Goal: Transaction & Acquisition: Book appointment/travel/reservation

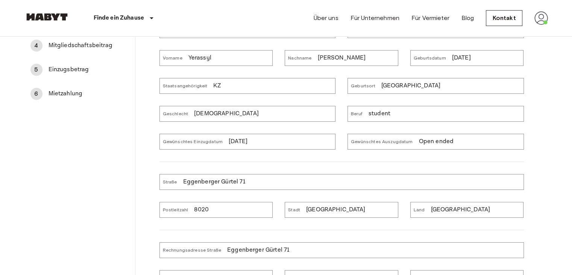
scroll to position [117, 0]
click at [220, 146] on div "Gewünschtes Einzugdatum 05/01/2026" at bounding box center [247, 142] width 176 height 16
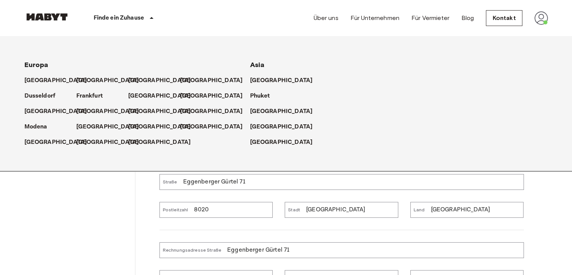
scroll to position [0, 0]
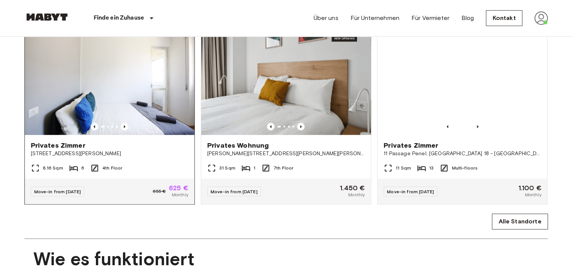
scroll to position [469, 0]
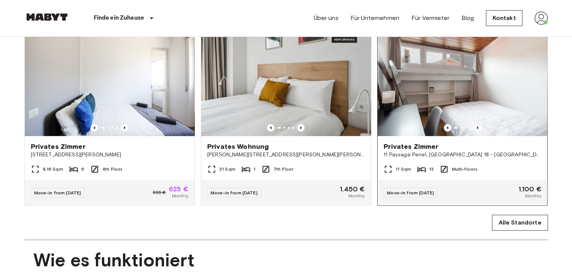
click at [427, 179] on div "11 Sqm 13 Multi-floors" at bounding box center [463, 171] width 170 height 15
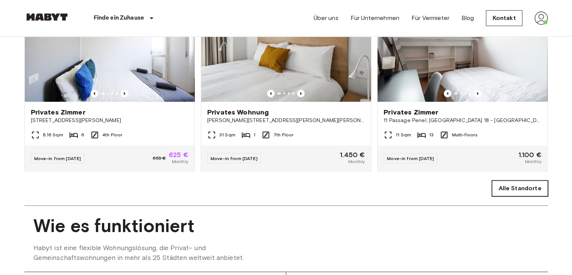
click at [510, 196] on link "Alle Standorte" at bounding box center [520, 188] width 56 height 16
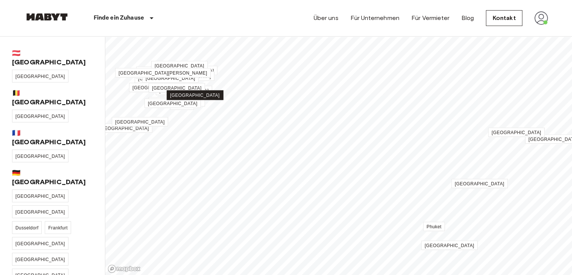
click at [198, 93] on span "[GEOGRAPHIC_DATA]" at bounding box center [195, 95] width 50 height 5
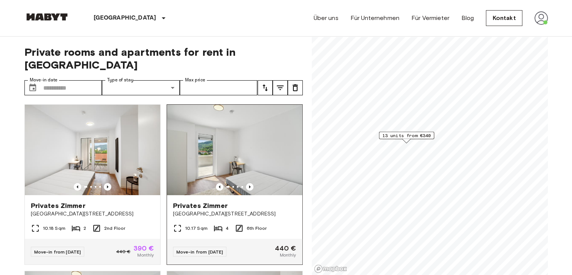
scroll to position [53, 0]
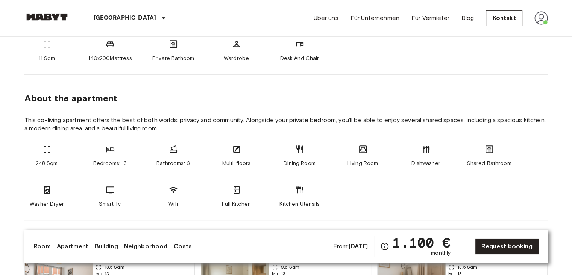
scroll to position [355, 0]
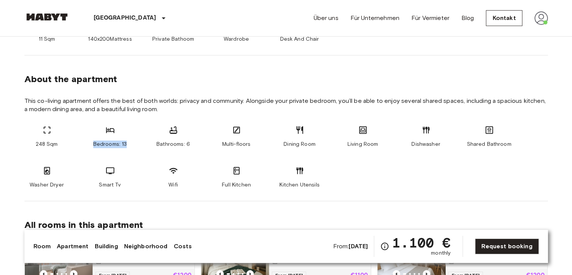
drag, startPoint x: 128, startPoint y: 145, endPoint x: 84, endPoint y: 147, distance: 43.7
click at [84, 147] on div "248 Sqm Bedrooms: 13 Bathrooms: 6 Multi-floors Dining Room Living Room Dishwash…" at bounding box center [286, 156] width 524 height 63
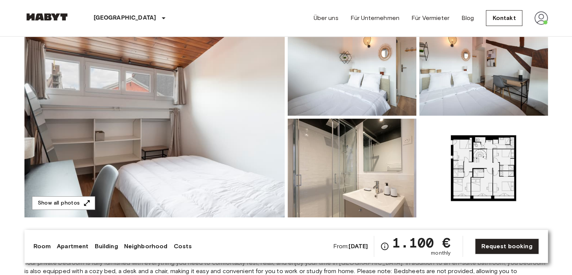
scroll to position [56, 0]
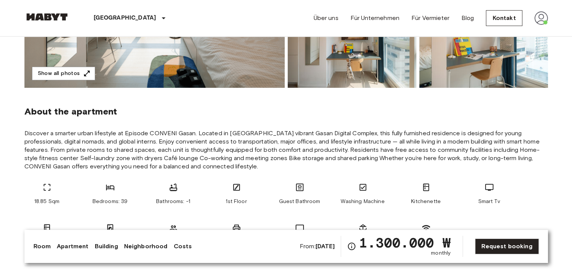
scroll to position [230, 0]
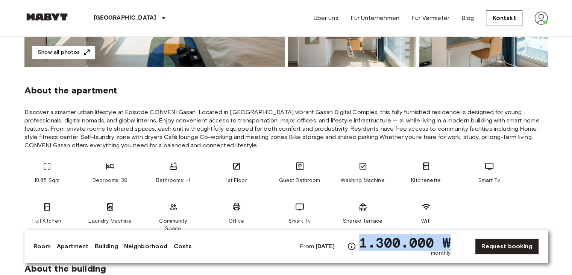
drag, startPoint x: 364, startPoint y: 238, endPoint x: 451, endPoint y: 240, distance: 87.7
click at [451, 240] on span "1.300.000 ₩" at bounding box center [405, 242] width 92 height 14
copy span "1.300.000 ₩"
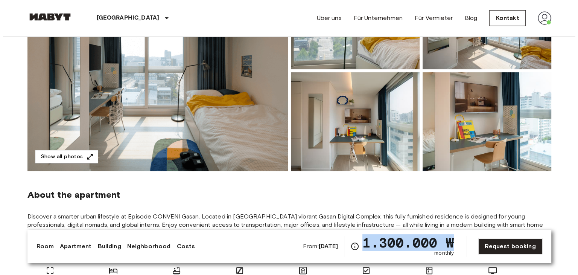
scroll to position [126, 0]
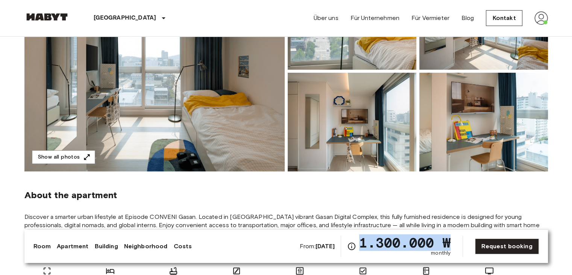
click at [62, 149] on img at bounding box center [154, 71] width 260 height 200
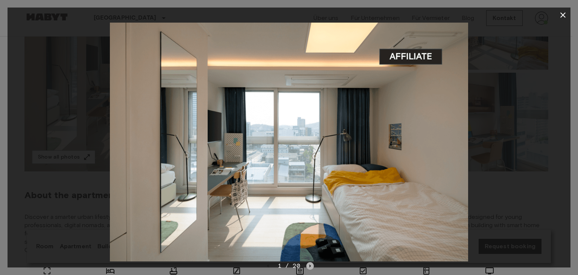
click at [311, 264] on icon "Next image" at bounding box center [310, 266] width 8 height 8
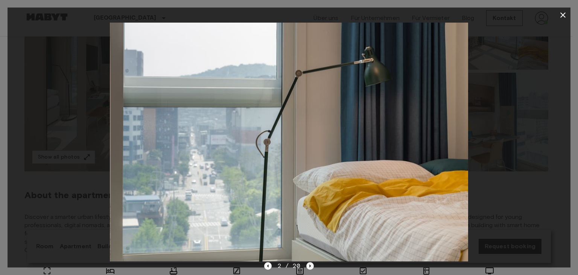
click at [311, 264] on icon "Next image" at bounding box center [310, 266] width 8 height 8
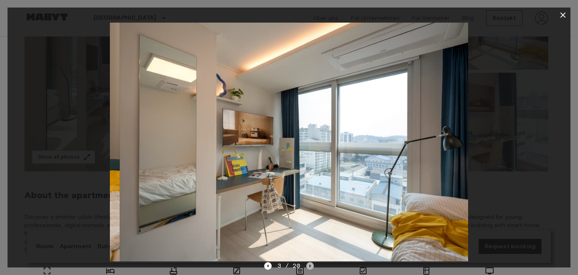
click at [311, 264] on icon "Next image" at bounding box center [310, 266] width 8 height 8
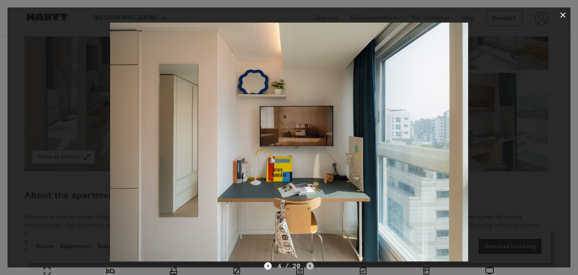
click at [311, 264] on icon "Next image" at bounding box center [310, 266] width 8 height 8
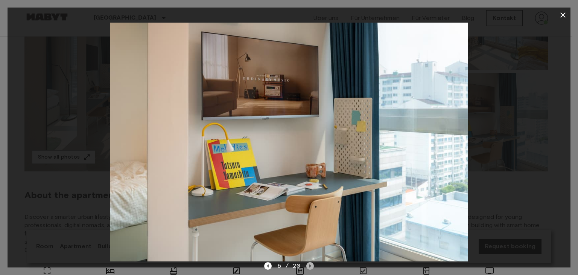
click at [311, 264] on icon "Next image" at bounding box center [310, 266] width 8 height 8
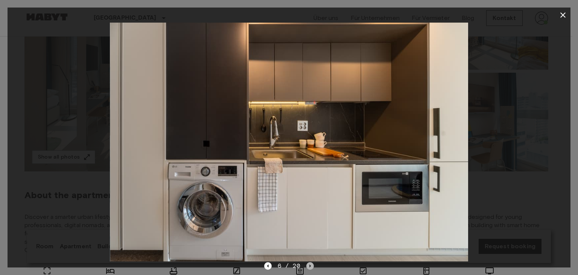
click at [311, 264] on icon "Next image" at bounding box center [310, 266] width 8 height 8
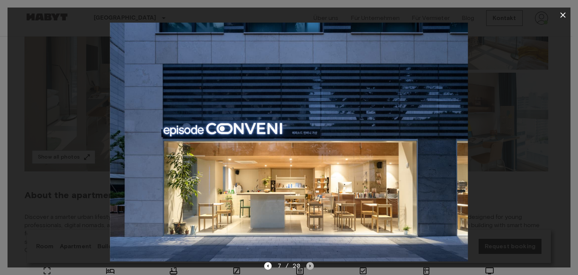
click at [311, 264] on icon "Next image" at bounding box center [310, 266] width 8 height 8
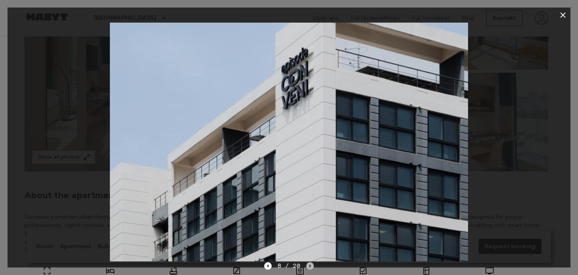
click at [311, 264] on icon "Next image" at bounding box center [310, 266] width 8 height 8
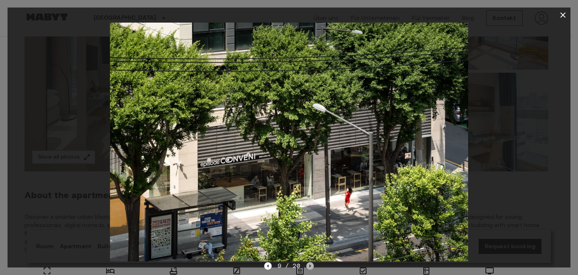
click at [311, 264] on icon "Next image" at bounding box center [310, 266] width 8 height 8
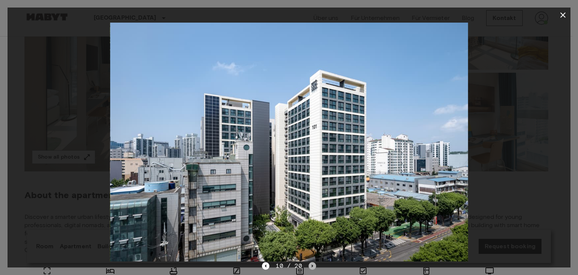
click at [311, 264] on icon "Next image" at bounding box center [312, 266] width 8 height 8
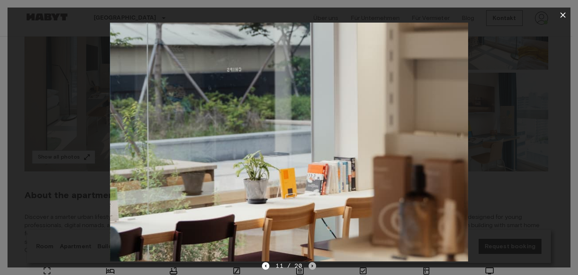
click at [311, 264] on icon "Next image" at bounding box center [312, 266] width 8 height 8
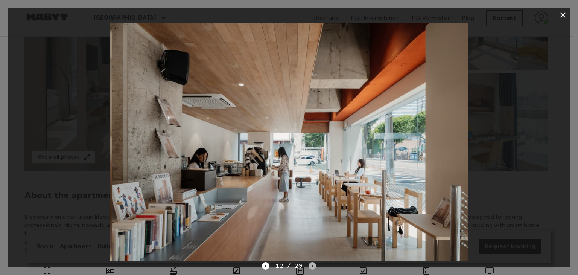
click at [311, 264] on icon "Next image" at bounding box center [312, 266] width 8 height 8
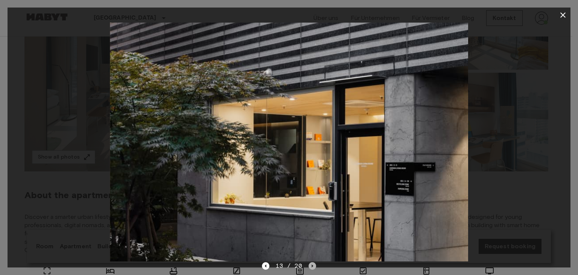
click at [311, 264] on icon "Next image" at bounding box center [312, 266] width 8 height 8
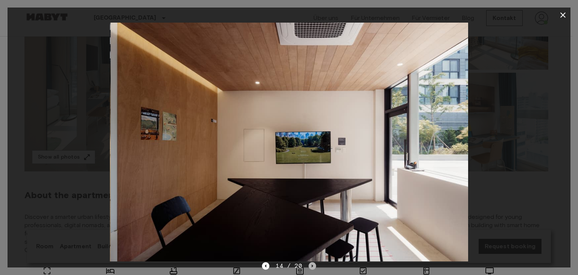
click at [311, 264] on icon "Next image" at bounding box center [312, 266] width 8 height 8
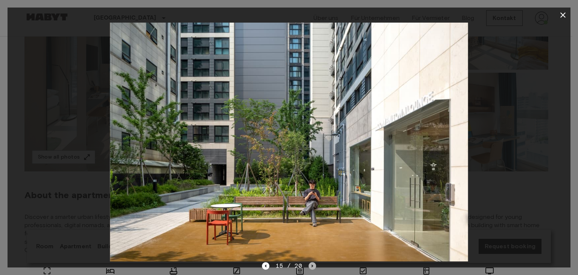
click at [311, 264] on icon "Next image" at bounding box center [312, 266] width 8 height 8
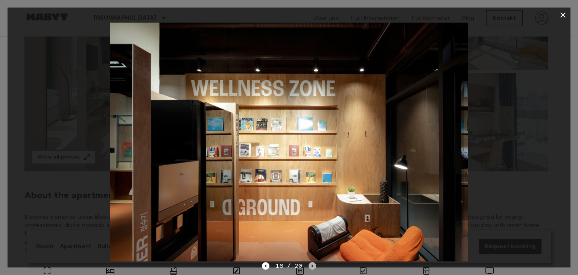
click at [311, 264] on icon "Next image" at bounding box center [312, 266] width 8 height 8
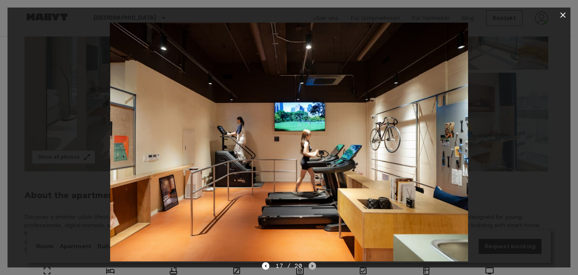
click at [311, 264] on icon "Next image" at bounding box center [312, 266] width 8 height 8
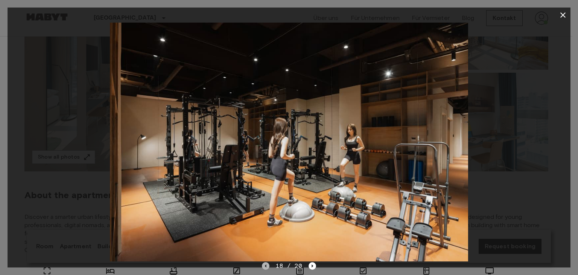
click at [265, 265] on icon "Previous image" at bounding box center [266, 266] width 8 height 8
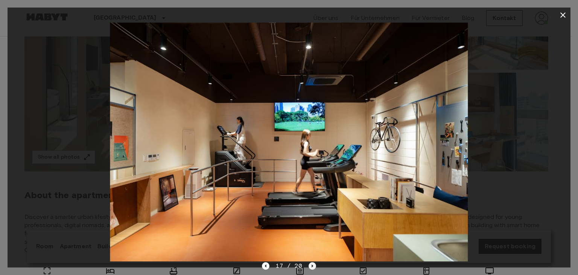
click at [311, 266] on icon "Next image" at bounding box center [312, 265] width 2 height 3
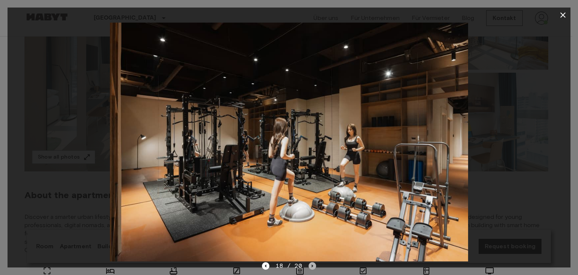
click at [311, 266] on icon "Next image" at bounding box center [312, 265] width 2 height 3
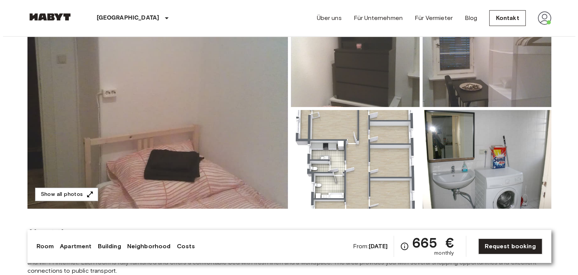
scroll to position [65, 0]
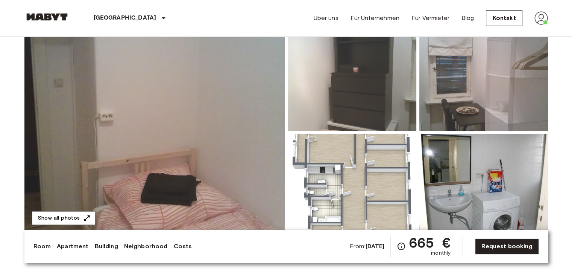
click at [192, 160] on img at bounding box center [154, 132] width 260 height 200
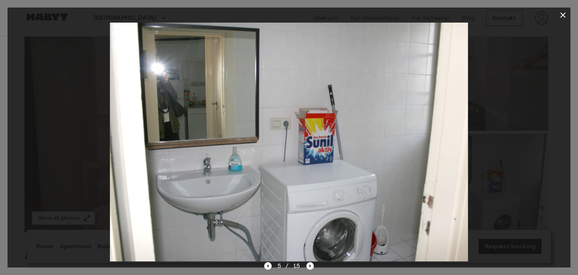
click at [263, 121] on img at bounding box center [289, 142] width 358 height 238
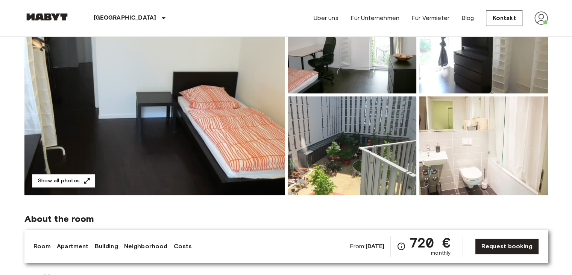
scroll to position [106, 0]
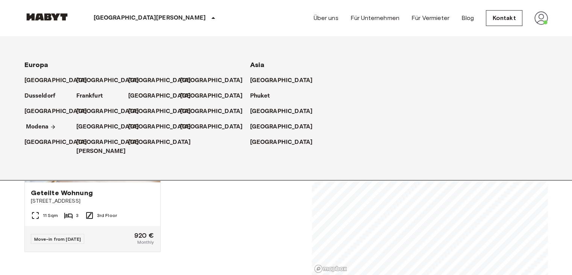
click at [35, 125] on p "Modena" at bounding box center [37, 126] width 23 height 9
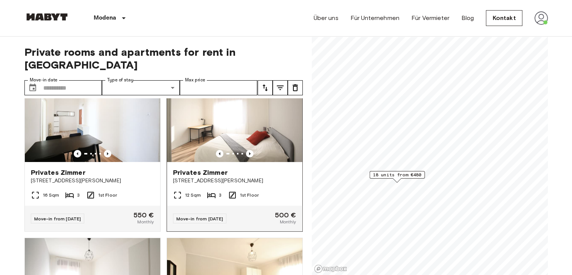
scroll to position [32, 0]
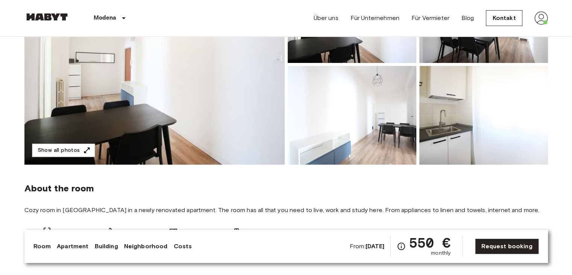
scroll to position [134, 0]
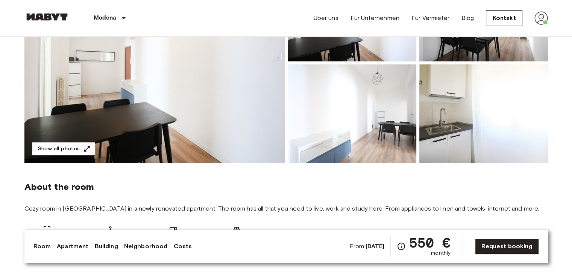
click at [89, 154] on button "Show all photos" at bounding box center [63, 149] width 63 height 14
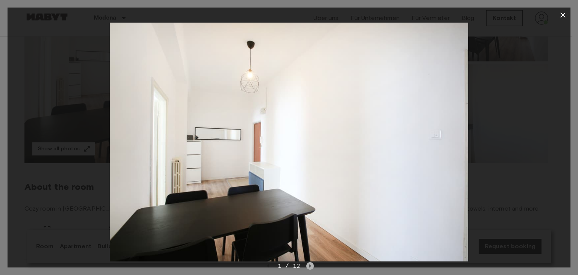
click at [310, 264] on icon "Next image" at bounding box center [310, 266] width 8 height 8
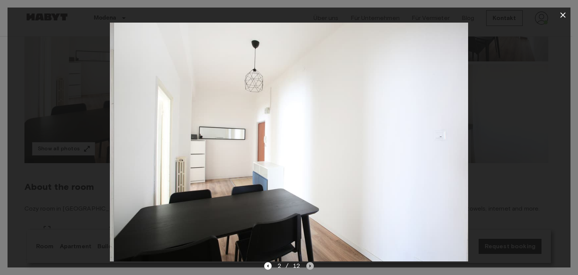
click at [310, 264] on icon "Next image" at bounding box center [310, 266] width 8 height 8
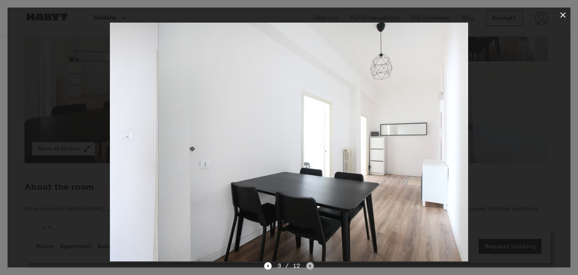
click at [310, 264] on icon "Next image" at bounding box center [310, 266] width 8 height 8
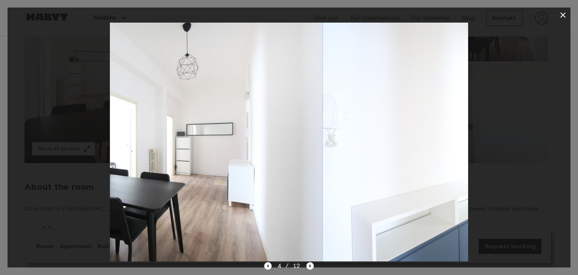
click at [310, 264] on icon "Next image" at bounding box center [310, 266] width 8 height 8
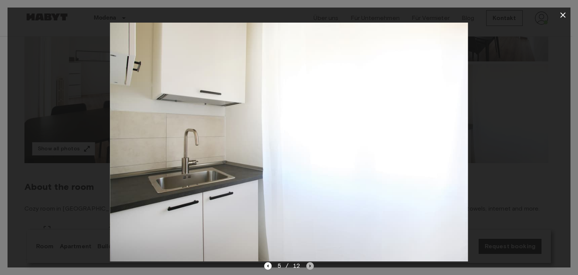
click at [310, 264] on icon "Next image" at bounding box center [310, 266] width 8 height 8
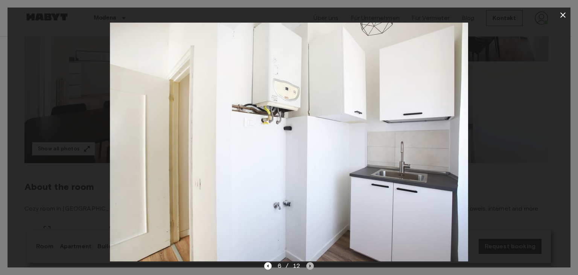
click at [310, 264] on icon "Next image" at bounding box center [310, 266] width 8 height 8
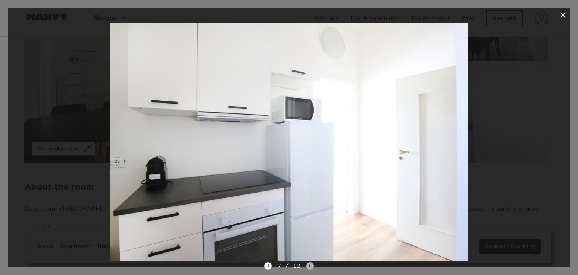
click at [310, 264] on icon "Next image" at bounding box center [310, 266] width 8 height 8
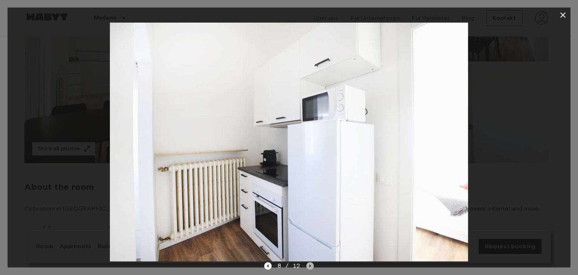
click at [310, 264] on icon "Next image" at bounding box center [310, 266] width 8 height 8
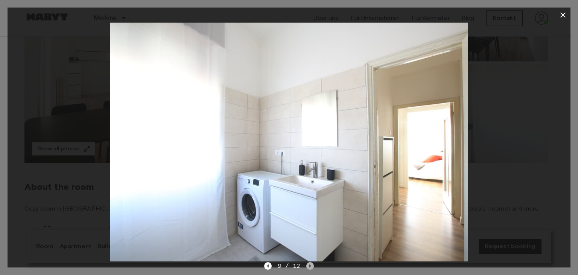
click at [310, 264] on icon "Next image" at bounding box center [310, 266] width 8 height 8
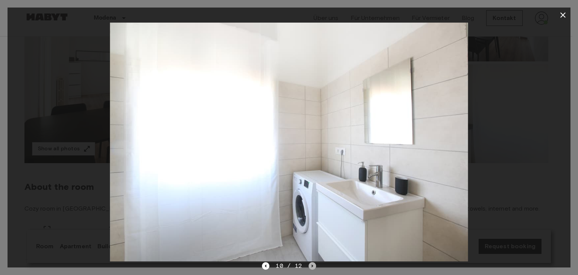
click at [310, 264] on icon "Next image" at bounding box center [312, 266] width 8 height 8
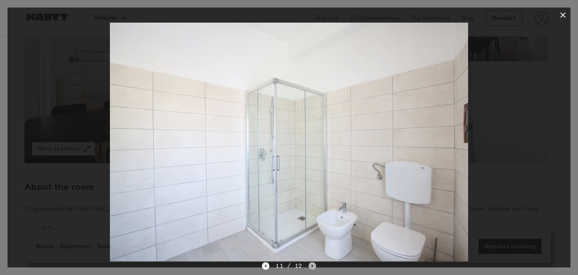
click at [310, 264] on icon "Next image" at bounding box center [312, 266] width 8 height 8
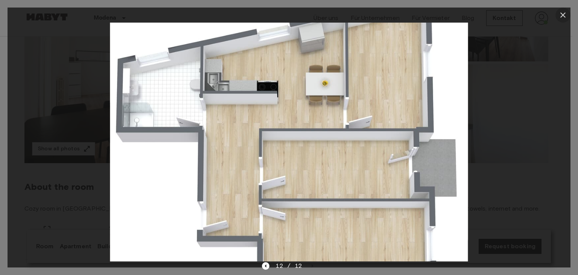
click at [557, 18] on button "button" at bounding box center [562, 15] width 15 height 15
